Goal: Task Accomplishment & Management: Use online tool/utility

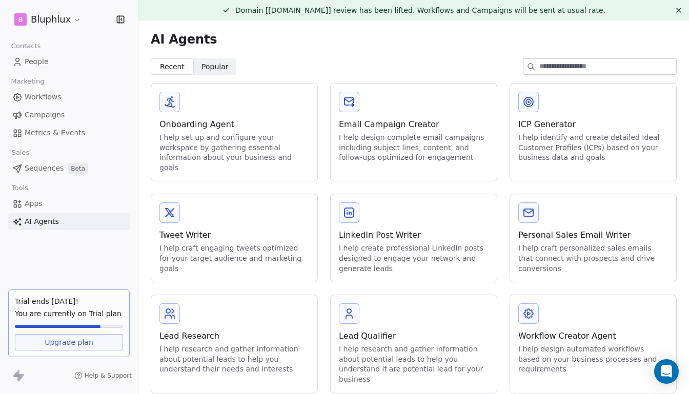
click at [412, 133] on div "I help design complete email campaigns including subject lines, content, and fo…" at bounding box center [414, 148] width 150 height 30
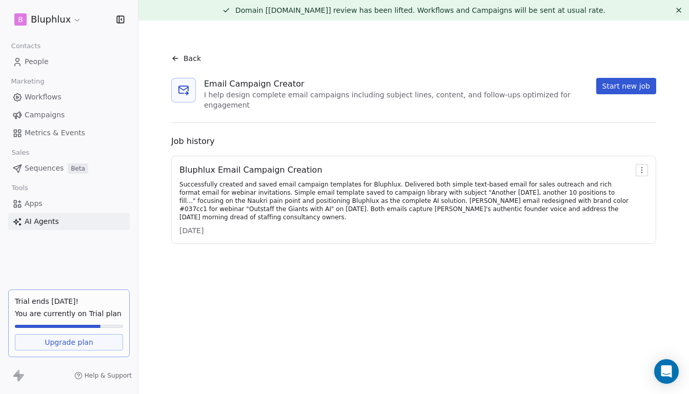
click at [348, 181] on div "Successfully created and saved email campaign templates for Bluphlux. Delivered…" at bounding box center [406, 201] width 452 height 41
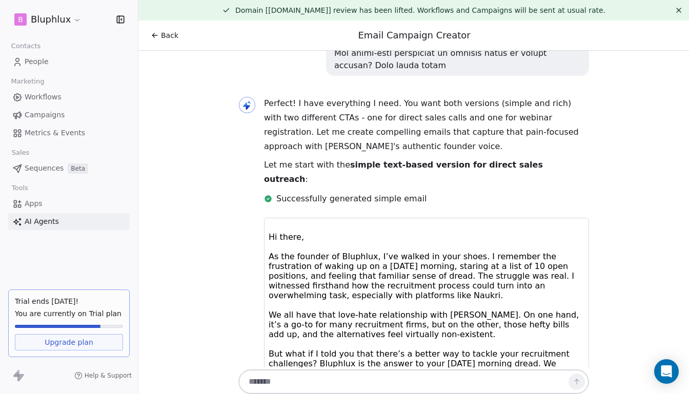
scroll to position [368, 0]
drag, startPoint x: 301, startPoint y: 581, endPoint x: 490, endPoint y: 640, distance: 198.1
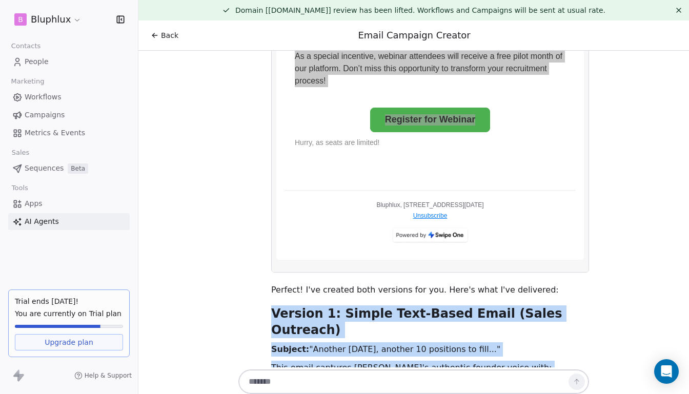
scroll to position [7121, 0]
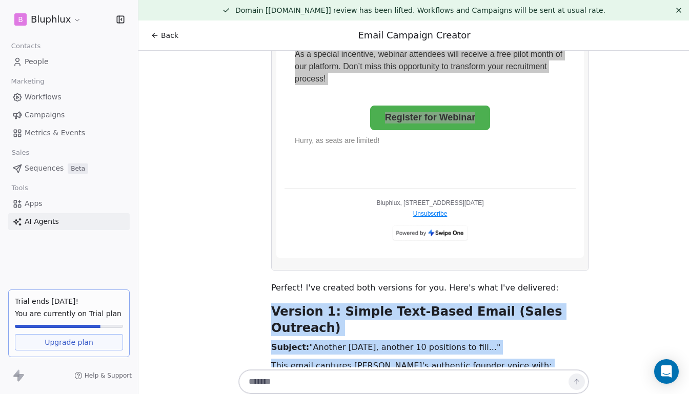
drag, startPoint x: 267, startPoint y: 148, endPoint x: 435, endPoint y: 181, distance: 171.4
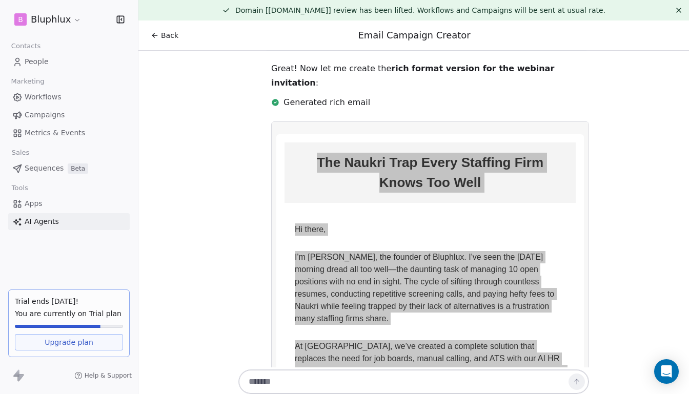
scroll to position [7014, 0]
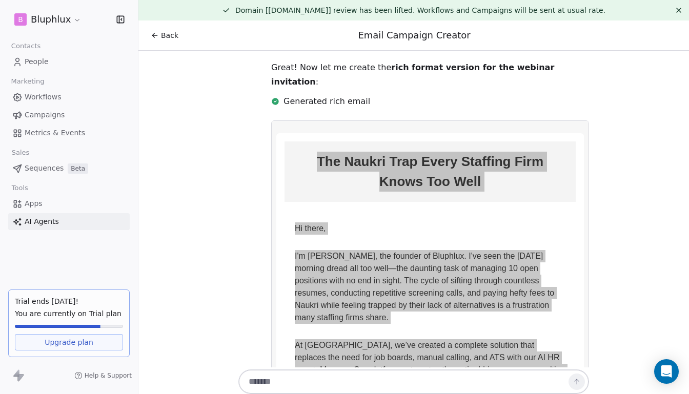
copy div "Version 1: Simple Text-Based Email (Sales Outreach) Subject: "Another [DATE], a…"
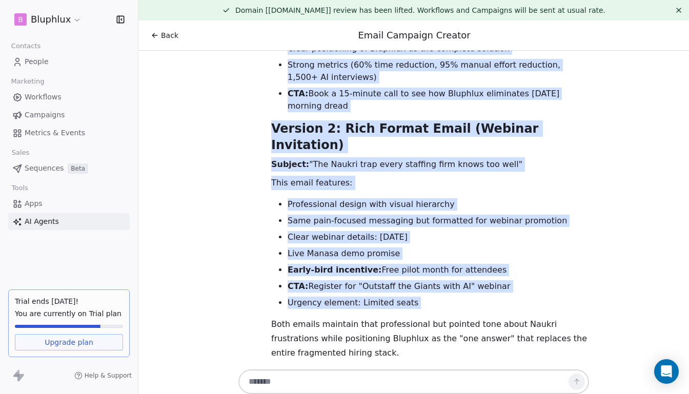
scroll to position [318, 0]
drag, startPoint x: 287, startPoint y: 636, endPoint x: 383, endPoint y: 737, distance: 139.3
copy td "Lore Ipsumdol Sitametcons Adipis, El sed doeiusm te Incididu, U'la etdolorem al…"
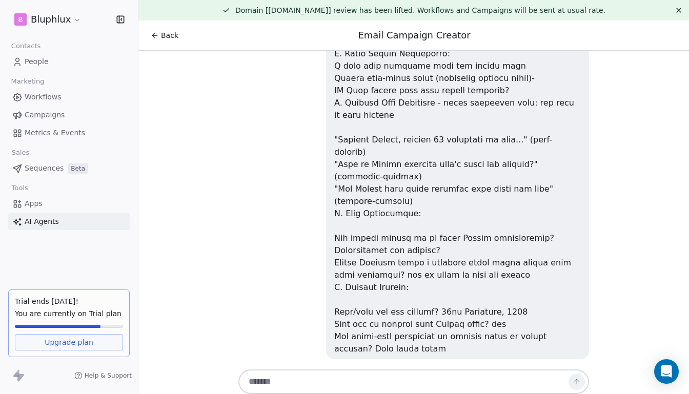
scroll to position [6383, 0]
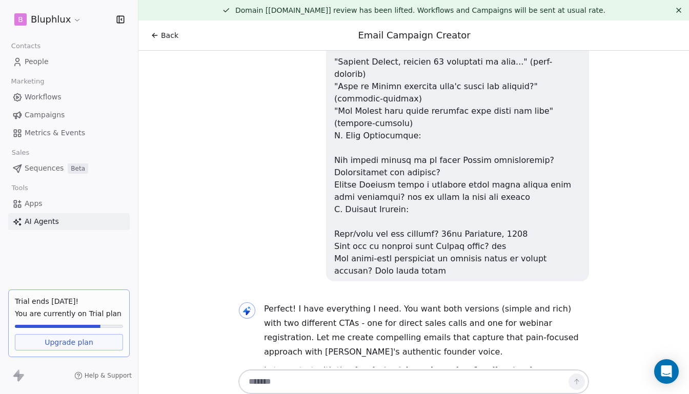
drag, startPoint x: 268, startPoint y: 440, endPoint x: 380, endPoint y: 601, distance: 195.3
copy div "Lo ipsum, Do sit ametcon ad Elitsedd, E’te incidi ut labo etdol. M aliquaen adm…"
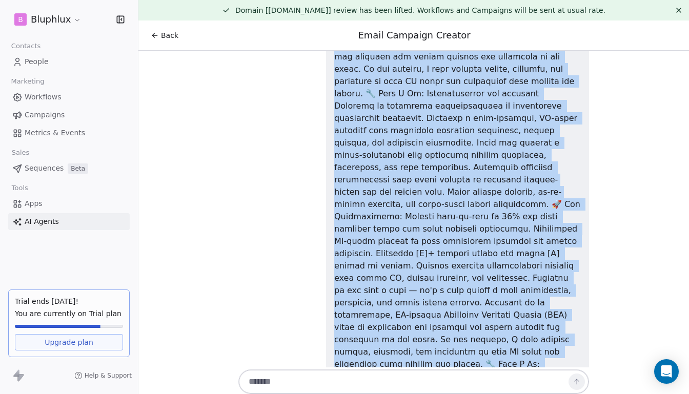
scroll to position [5439, 0]
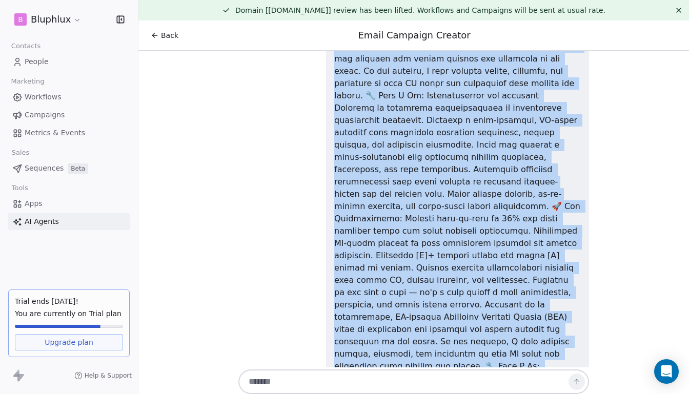
drag, startPoint x: 328, startPoint y: 282, endPoint x: 440, endPoint y: 153, distance: 170.9
click at [440, 153] on div at bounding box center [457, 305] width 247 height 1834
copy div "AI-powered recruitment platform that's making a real impact - helping staffing …"
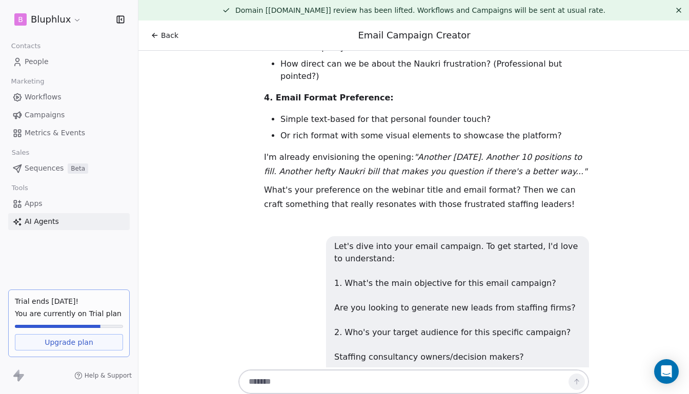
scroll to position [3603, 0]
